Goal: Task Accomplishment & Management: Manage account settings

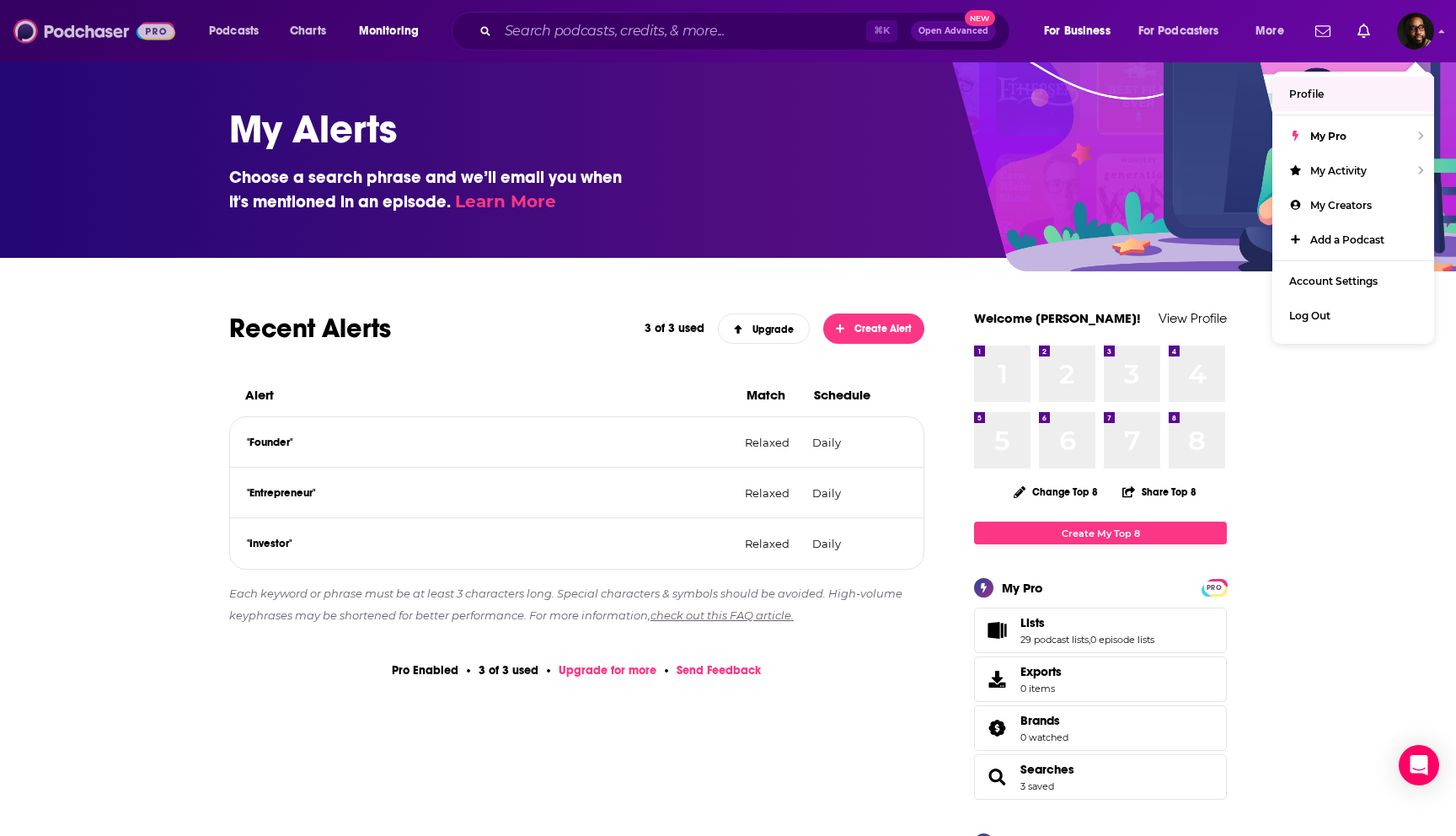
click at [125, 43] on img at bounding box center [94, 31] width 162 height 32
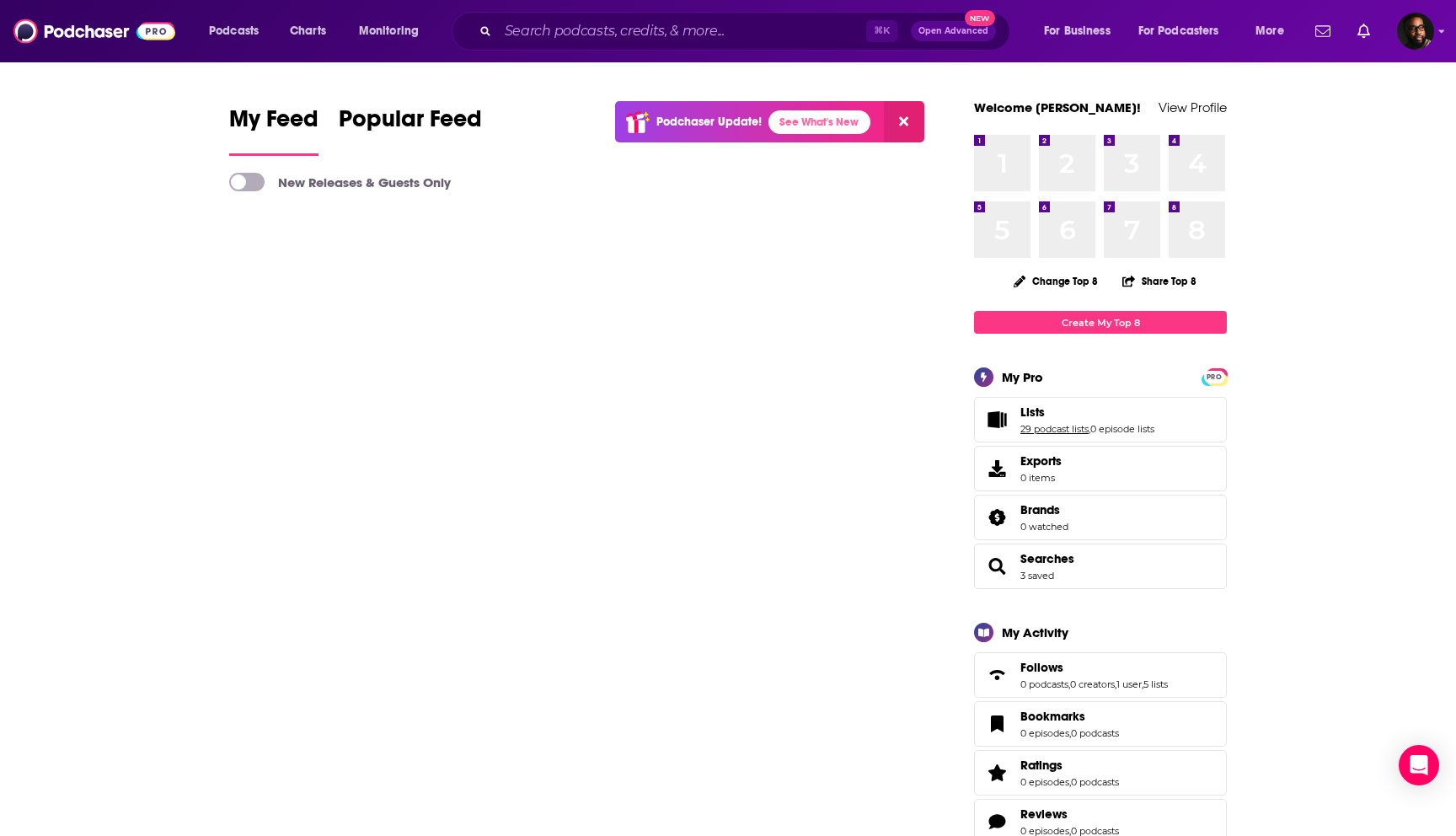
click at [1055, 427] on link "29 podcast lists" at bounding box center [1054, 428] width 68 height 12
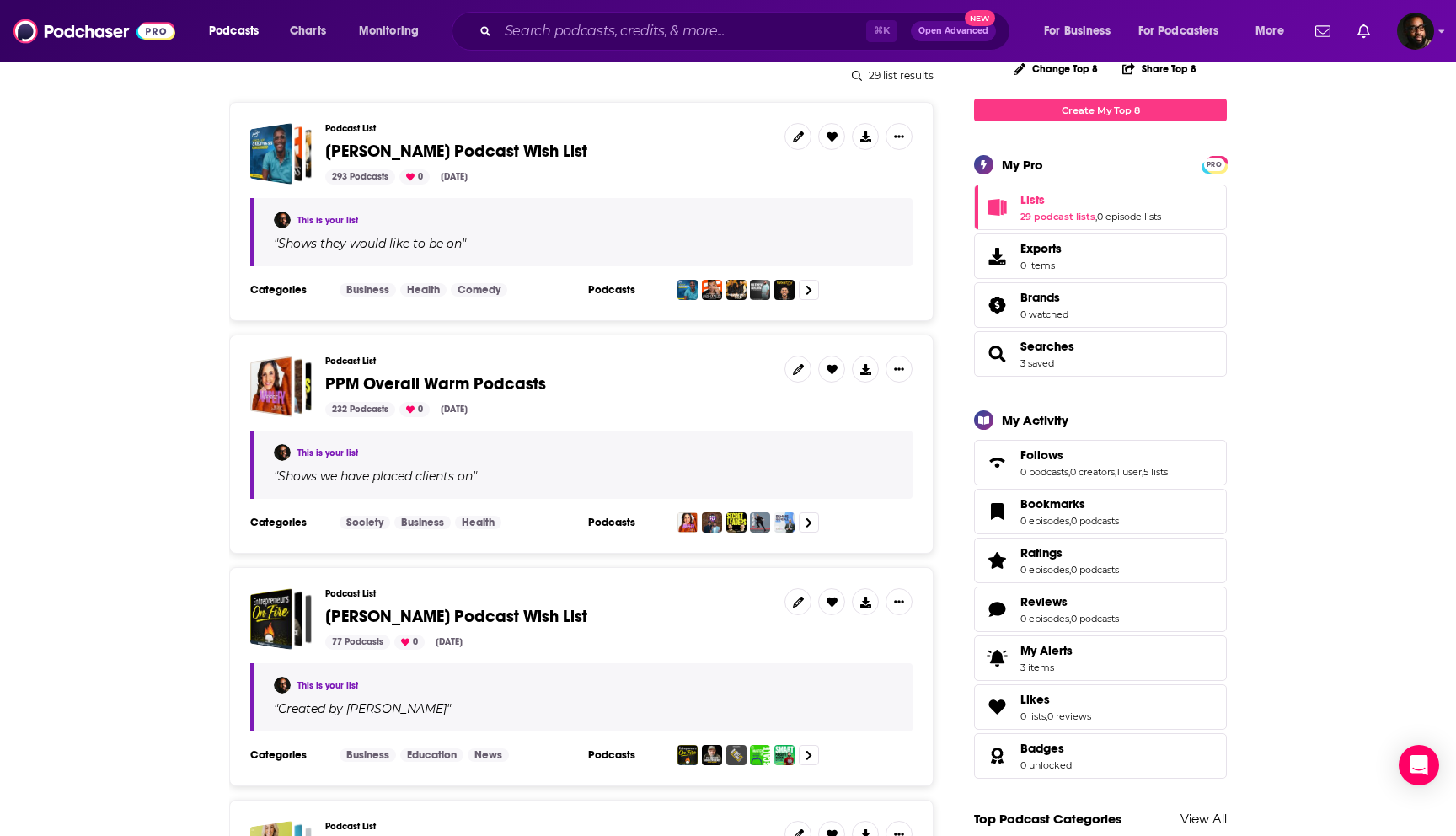
scroll to position [214, 0]
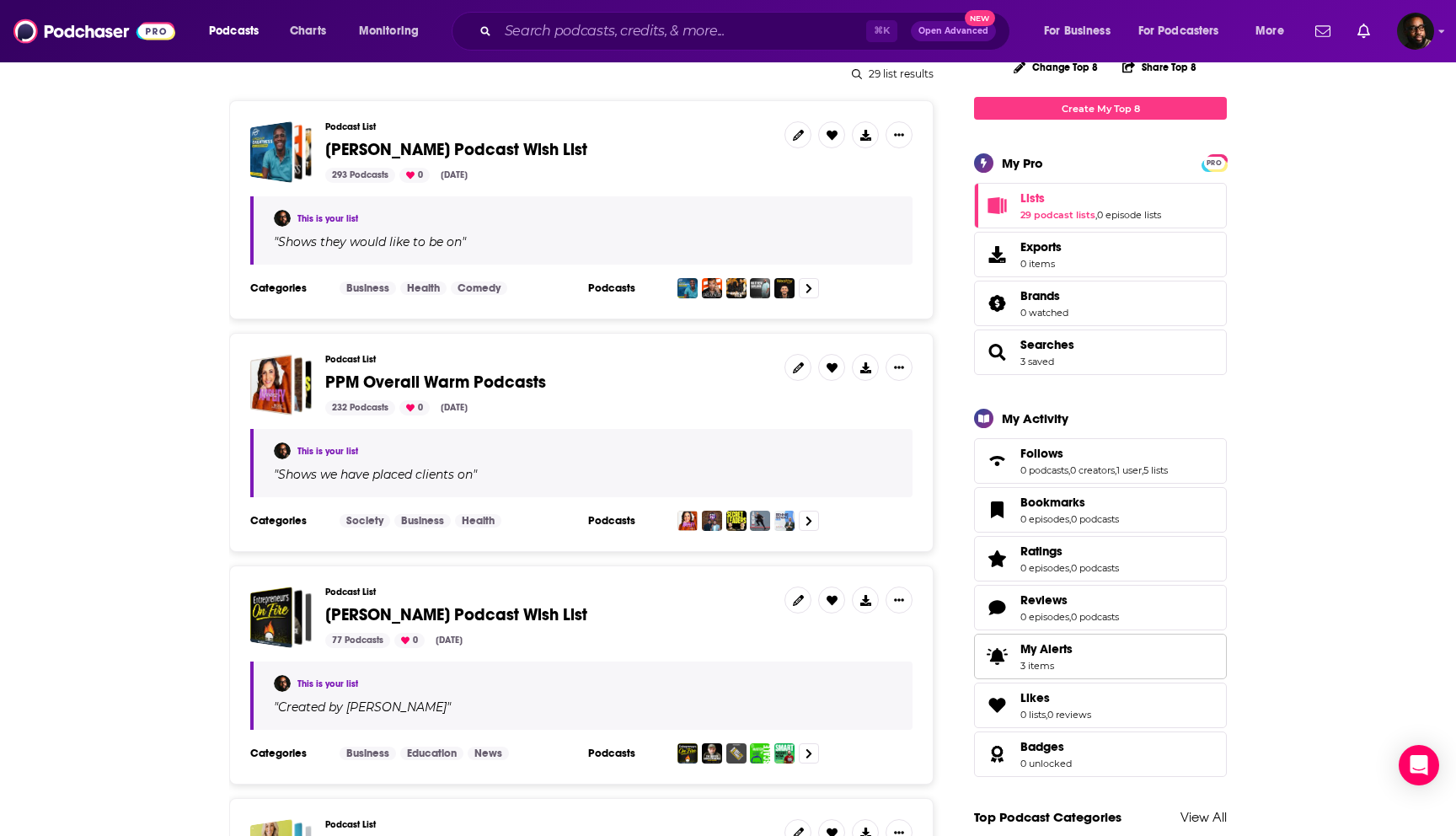
click at [1063, 652] on span "My Alerts" at bounding box center [1046, 649] width 53 height 16
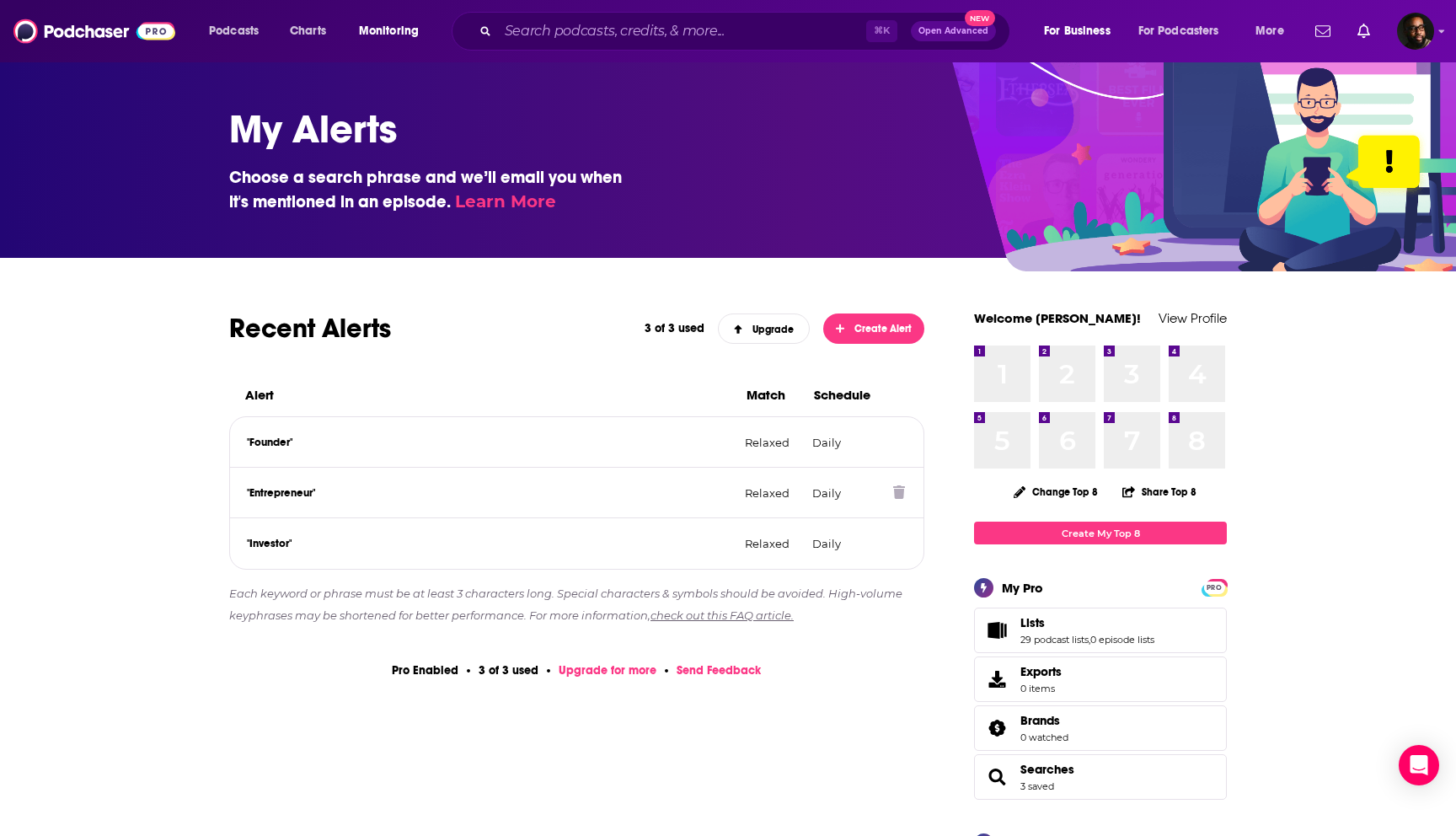
click at [296, 492] on p ""Entrepreneur"" at bounding box center [490, 492] width 485 height 14
click at [296, 546] on p ""Investor"" at bounding box center [490, 543] width 485 height 14
